Goal: Find specific page/section: Find specific page/section

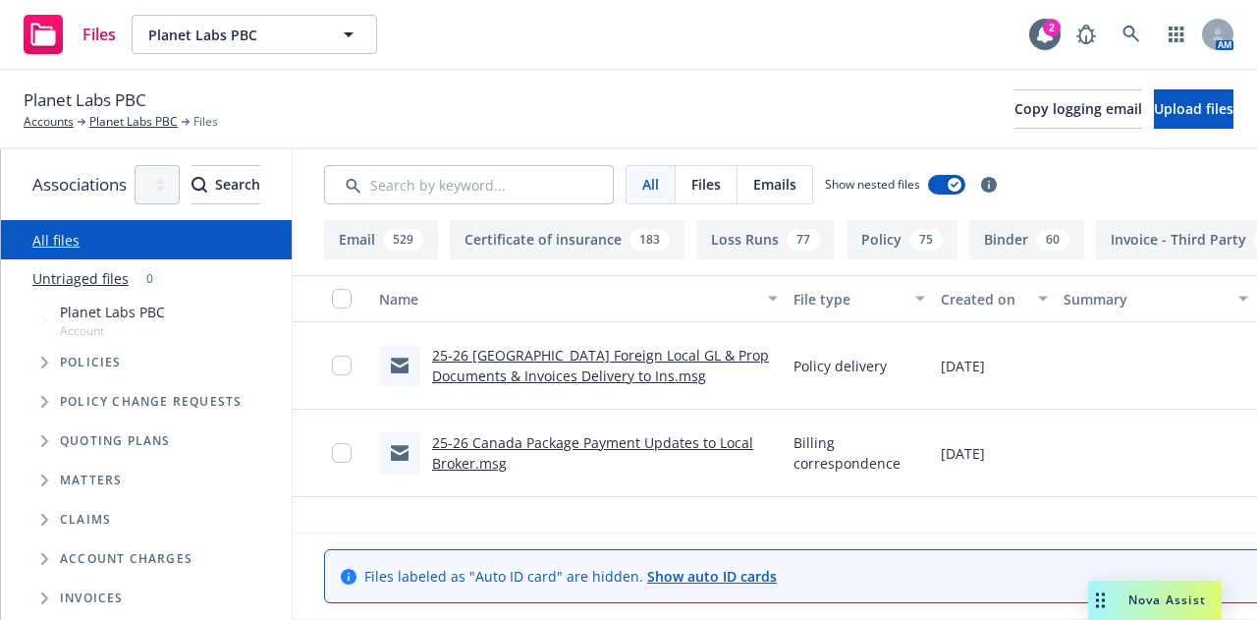
click at [1125, 27] on icon at bounding box center [1131, 34] width 17 height 17
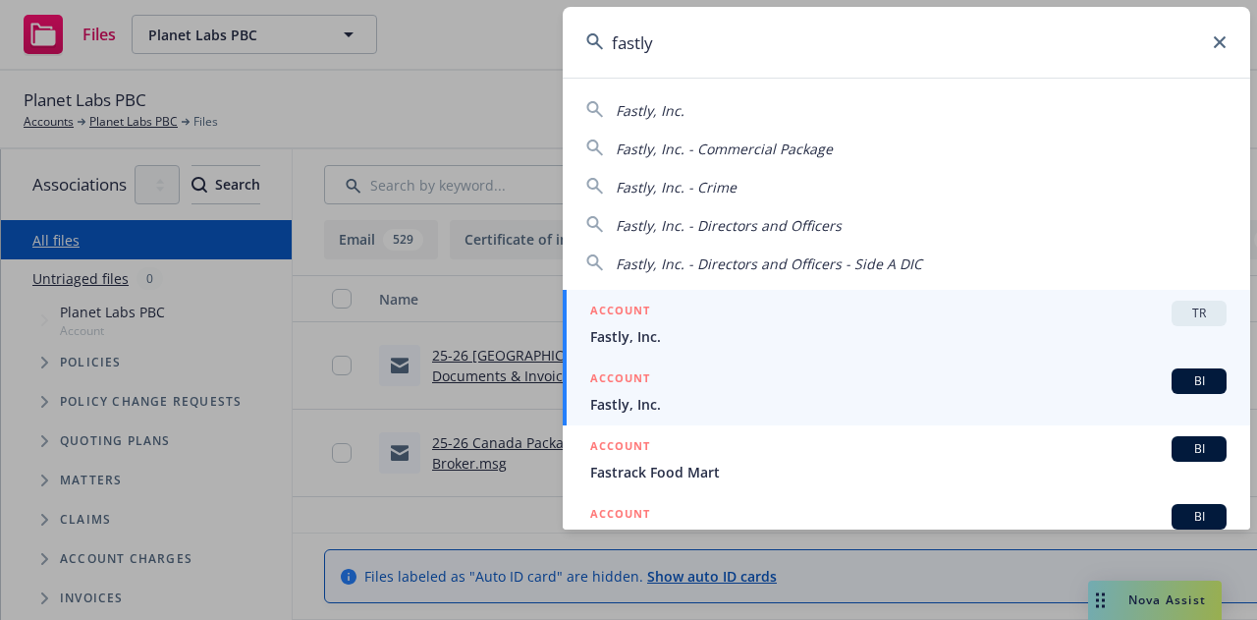
type input "fastly"
click at [866, 392] on div "ACCOUNT BI" at bounding box center [908, 381] width 636 height 26
